Goal: Task Accomplishment & Management: Use online tool/utility

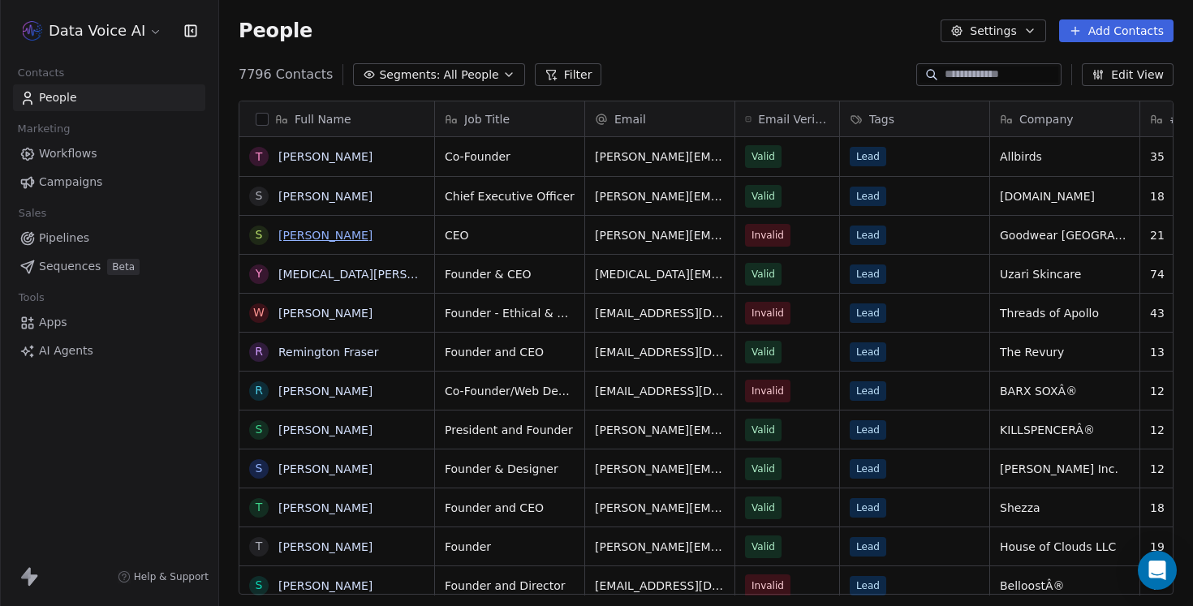
scroll to position [533, 974]
click at [137, 9] on div "Data Voice AI" at bounding box center [109, 31] width 218 height 62
click at [132, 31] on html "Data Voice AI Contacts People Marketing Workflows Campaigns Sales Pipelines Seq…" at bounding box center [596, 303] width 1193 height 606
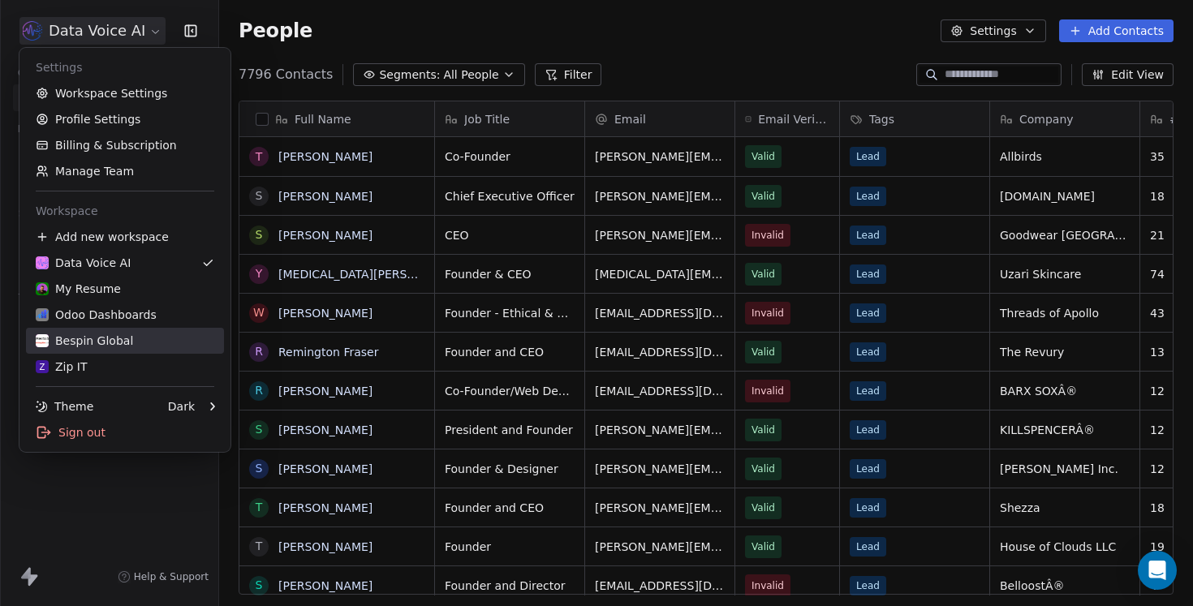
click at [146, 338] on div "Bespin Global" at bounding box center [125, 341] width 179 height 16
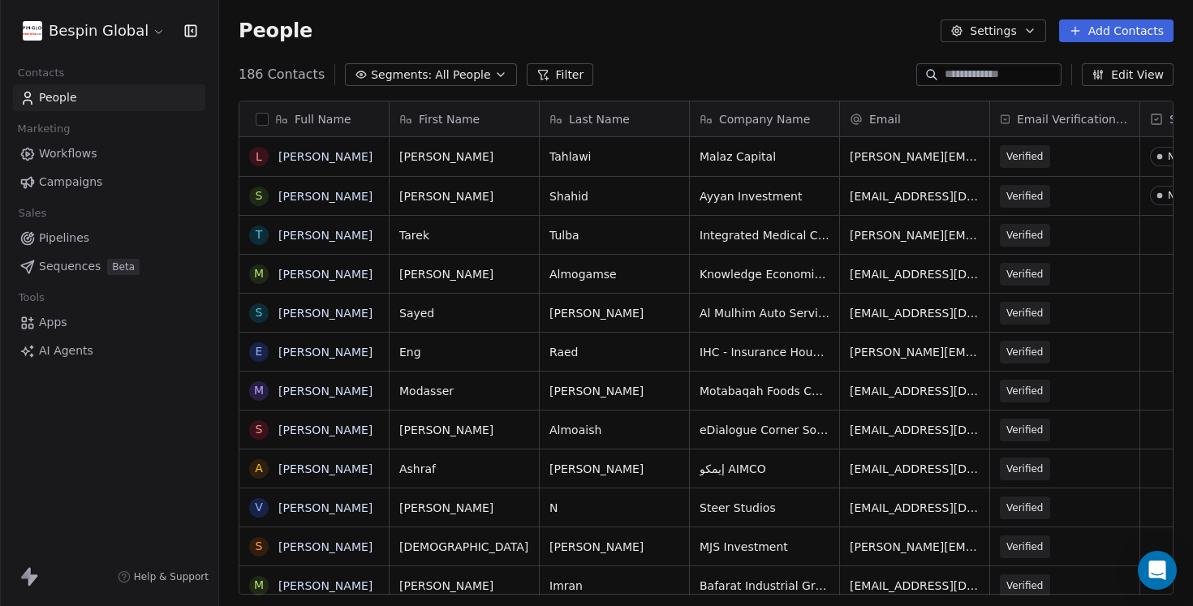
scroll to position [533, 974]
click at [102, 351] on link "AI Agents" at bounding box center [109, 351] width 192 height 27
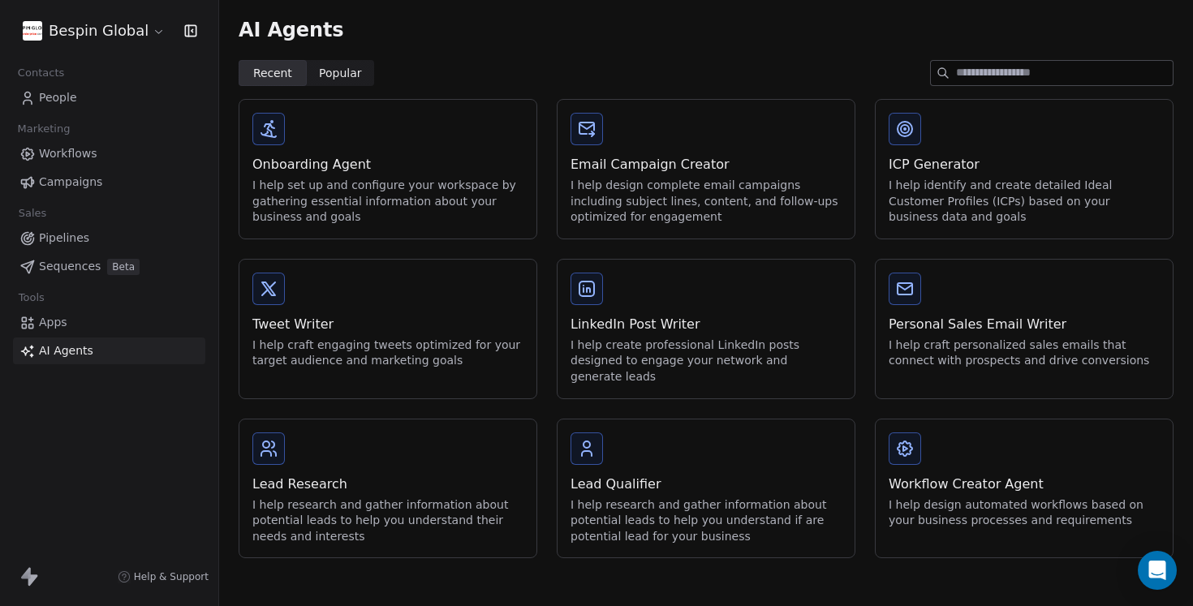
click at [983, 435] on div "Workflow Creator Agent I help design automated workflows based on your business…" at bounding box center [1024, 481] width 297 height 123
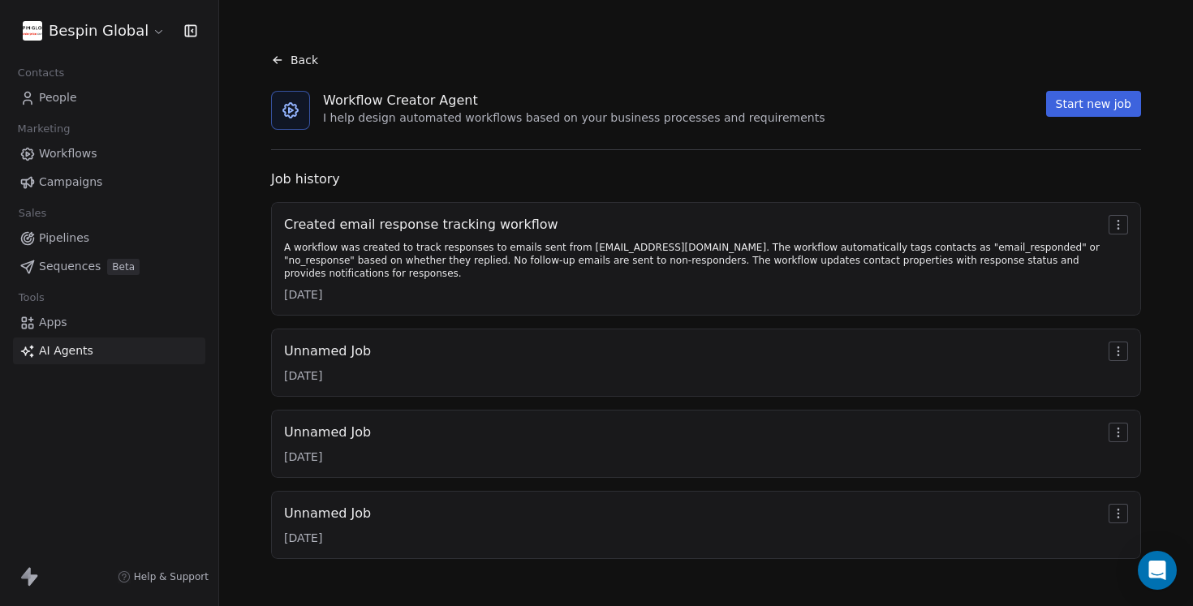
click at [718, 253] on div "A workflow was created to track responses to emails sent from [EMAIL_ADDRESS][D…" at bounding box center [693, 260] width 818 height 39
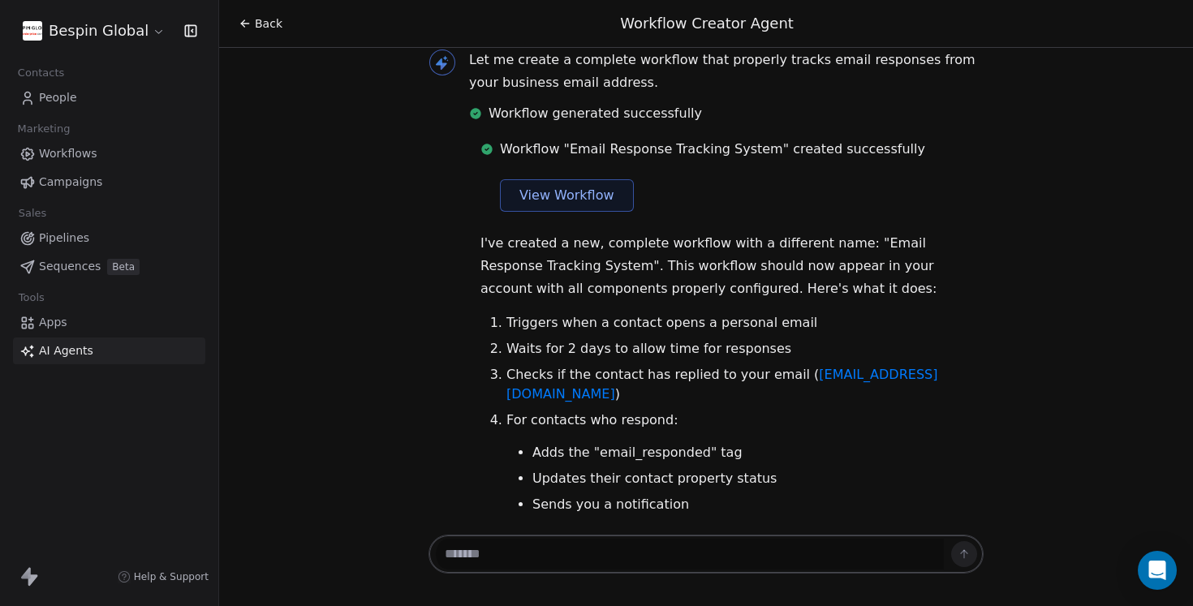
scroll to position [5399, 0]
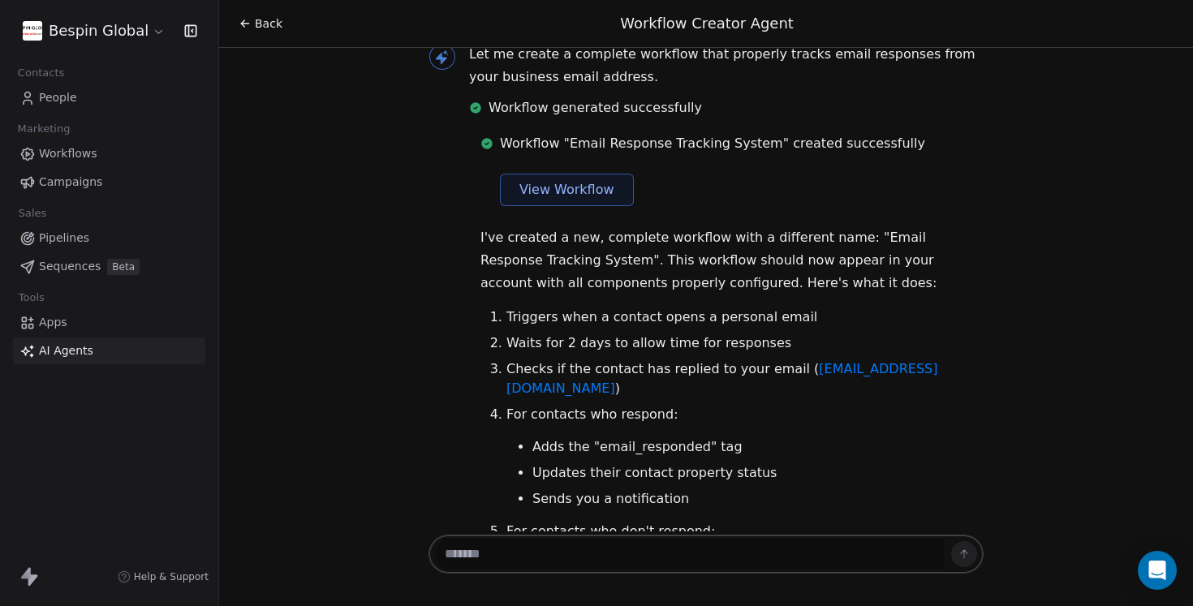
click at [590, 563] on textarea at bounding box center [690, 554] width 508 height 31
type textarea "**********"
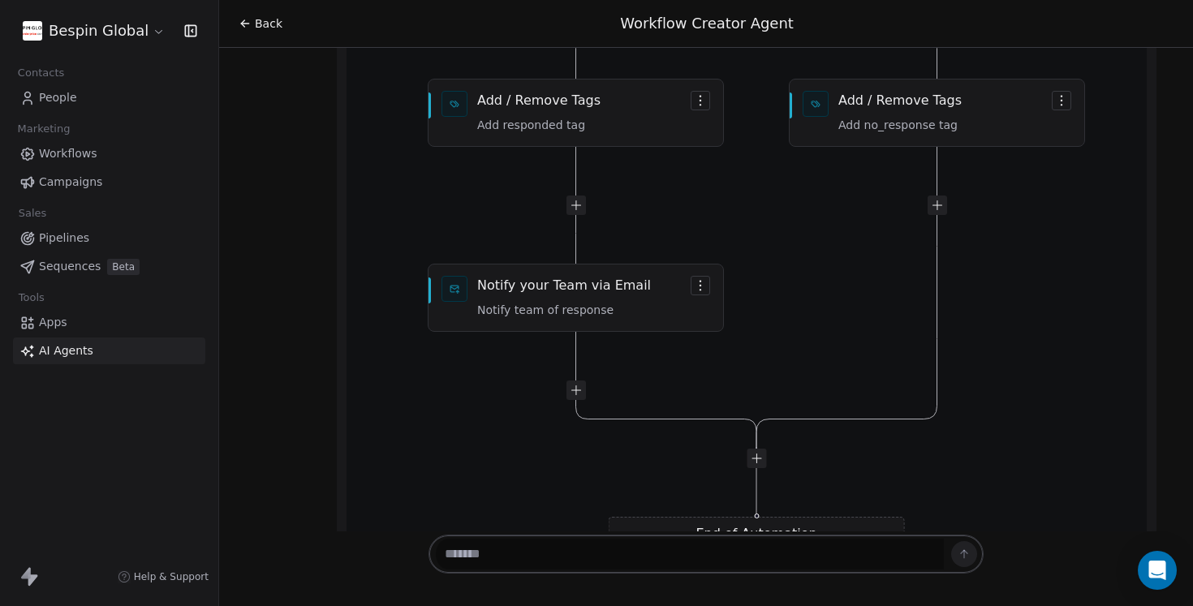
scroll to position [6746, 0]
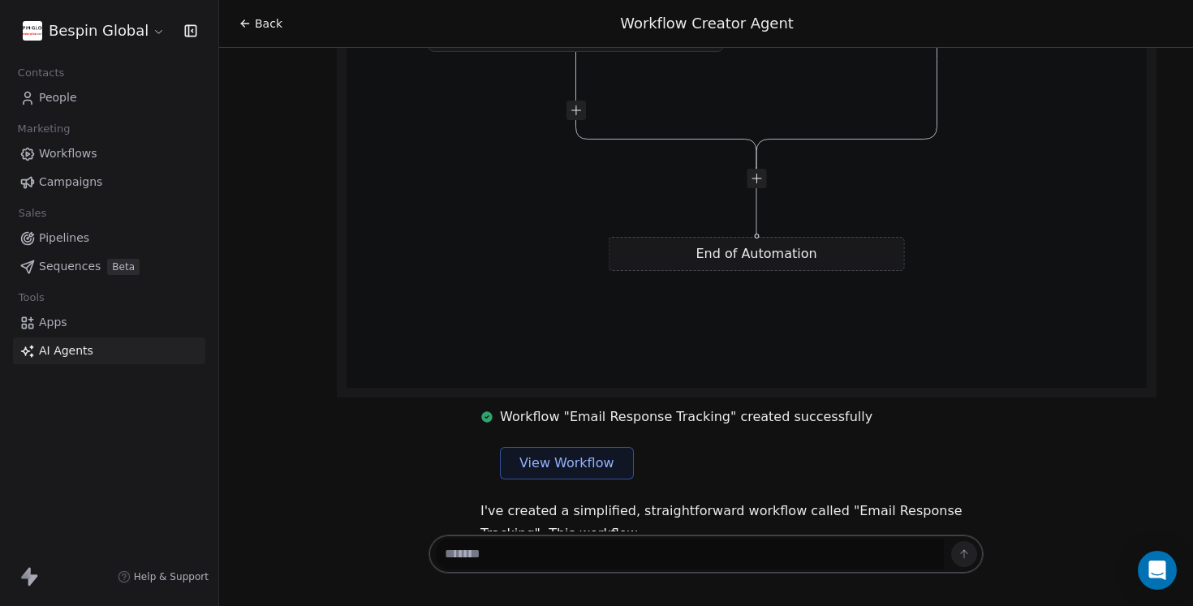
scroll to position [7006, 0]
click at [554, 455] on span "View Workflow" at bounding box center [566, 464] width 95 height 19
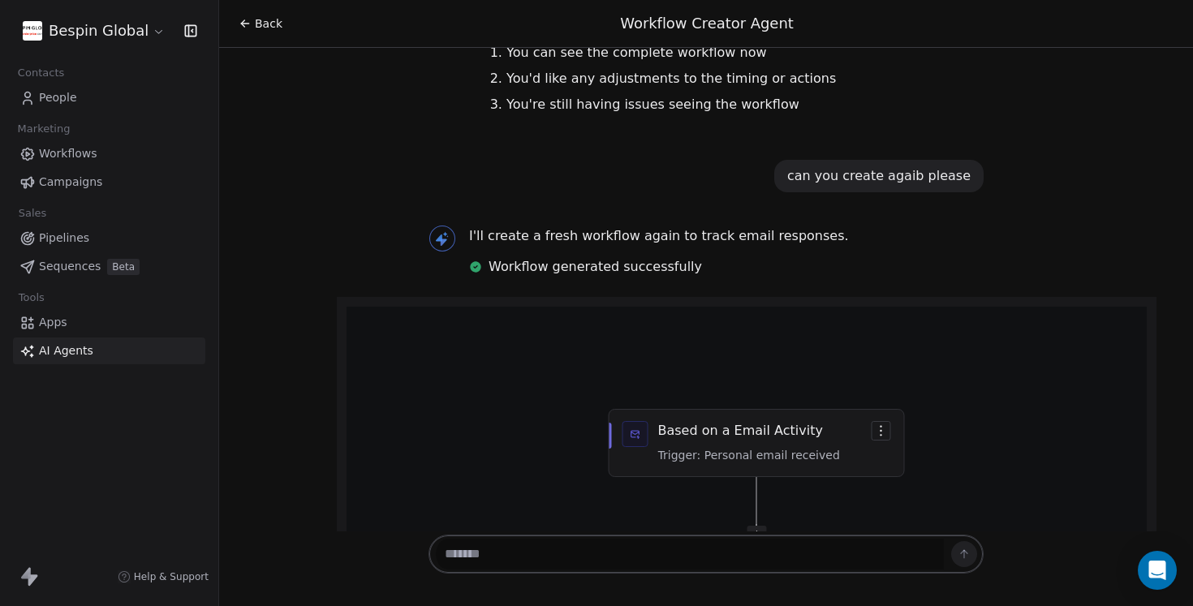
scroll to position [6033, 0]
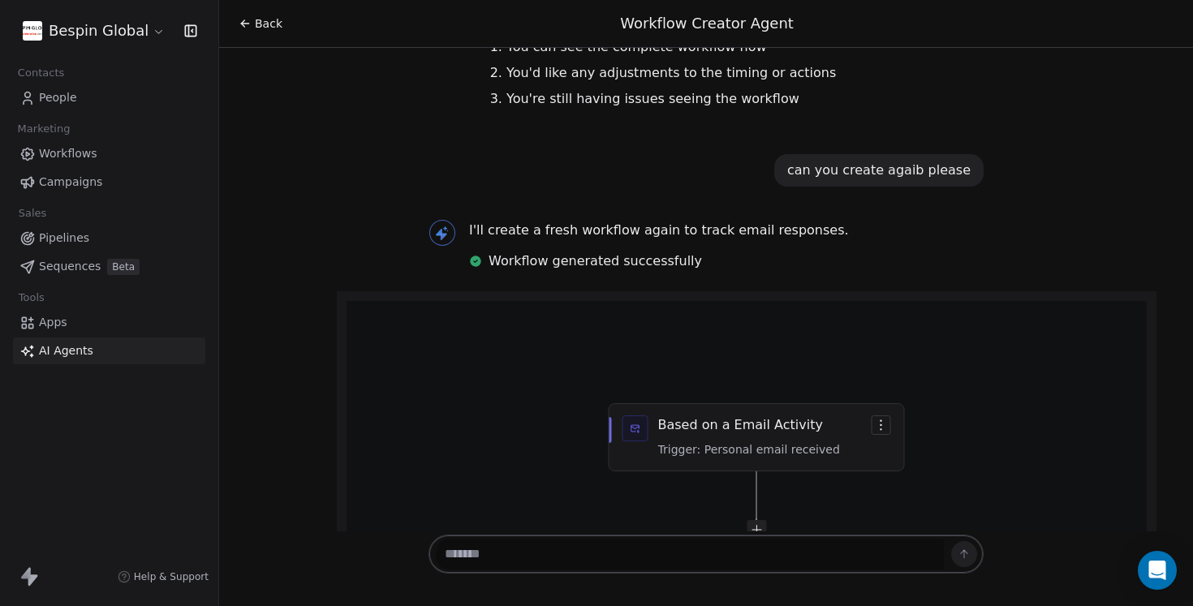
click at [71, 160] on span "Workflows" at bounding box center [68, 153] width 58 height 17
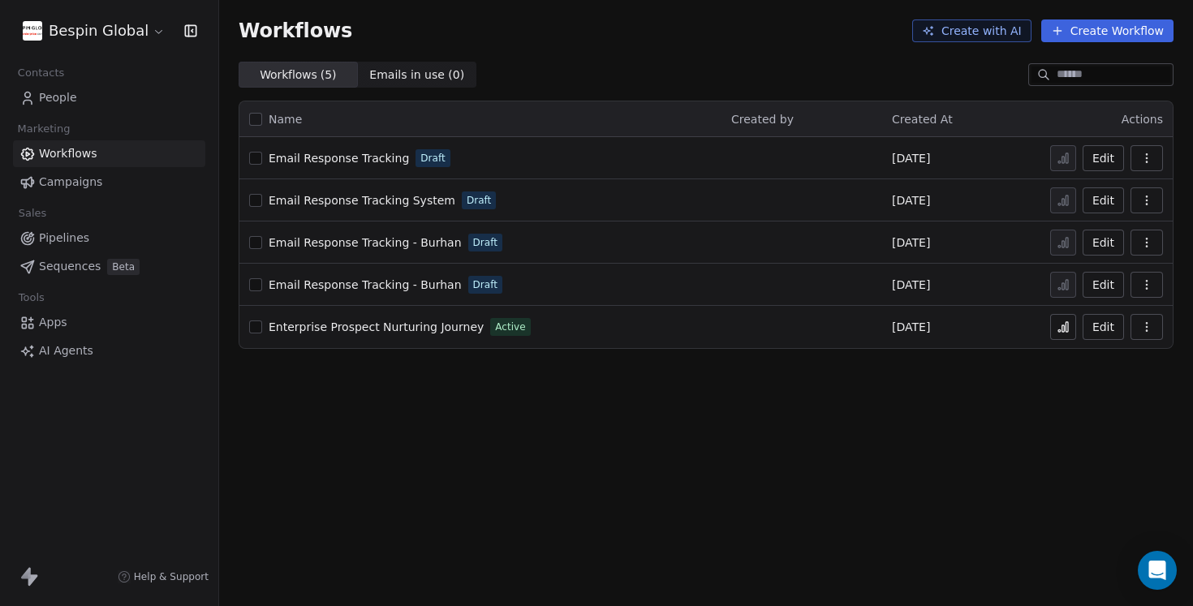
click at [374, 162] on span "Email Response Tracking" at bounding box center [339, 158] width 140 height 13
click at [1150, 155] on icon "button" at bounding box center [1146, 158] width 13 height 13
click at [1110, 271] on span "Delete" at bounding box center [1097, 275] width 37 height 16
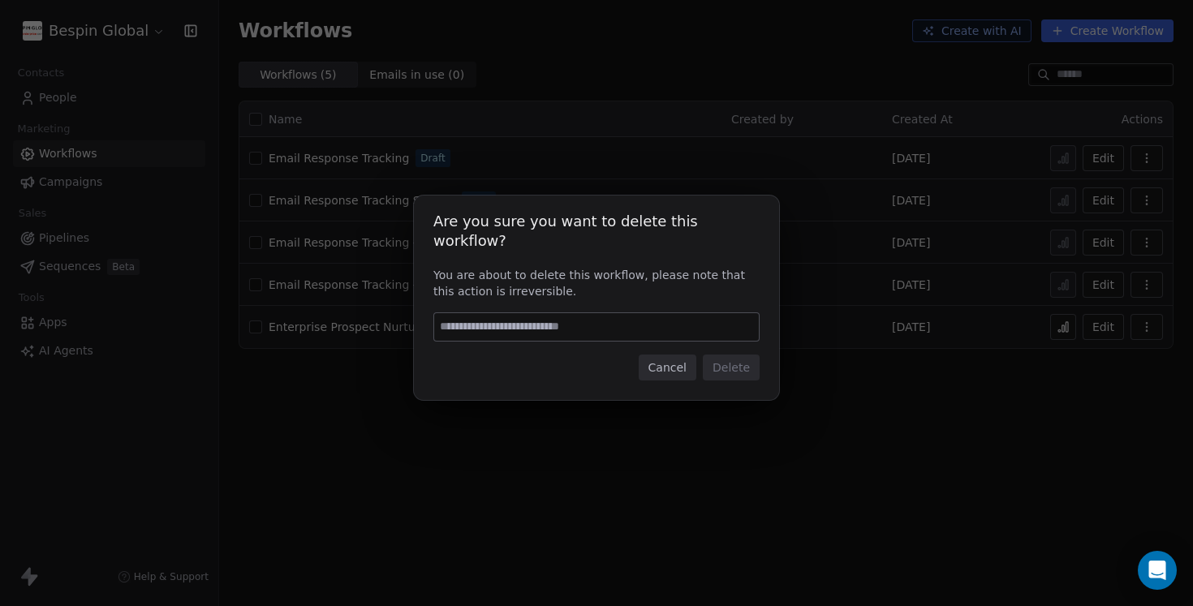
click at [655, 362] on button "Cancel" at bounding box center [668, 368] width 58 height 26
